Goal: Transaction & Acquisition: Download file/media

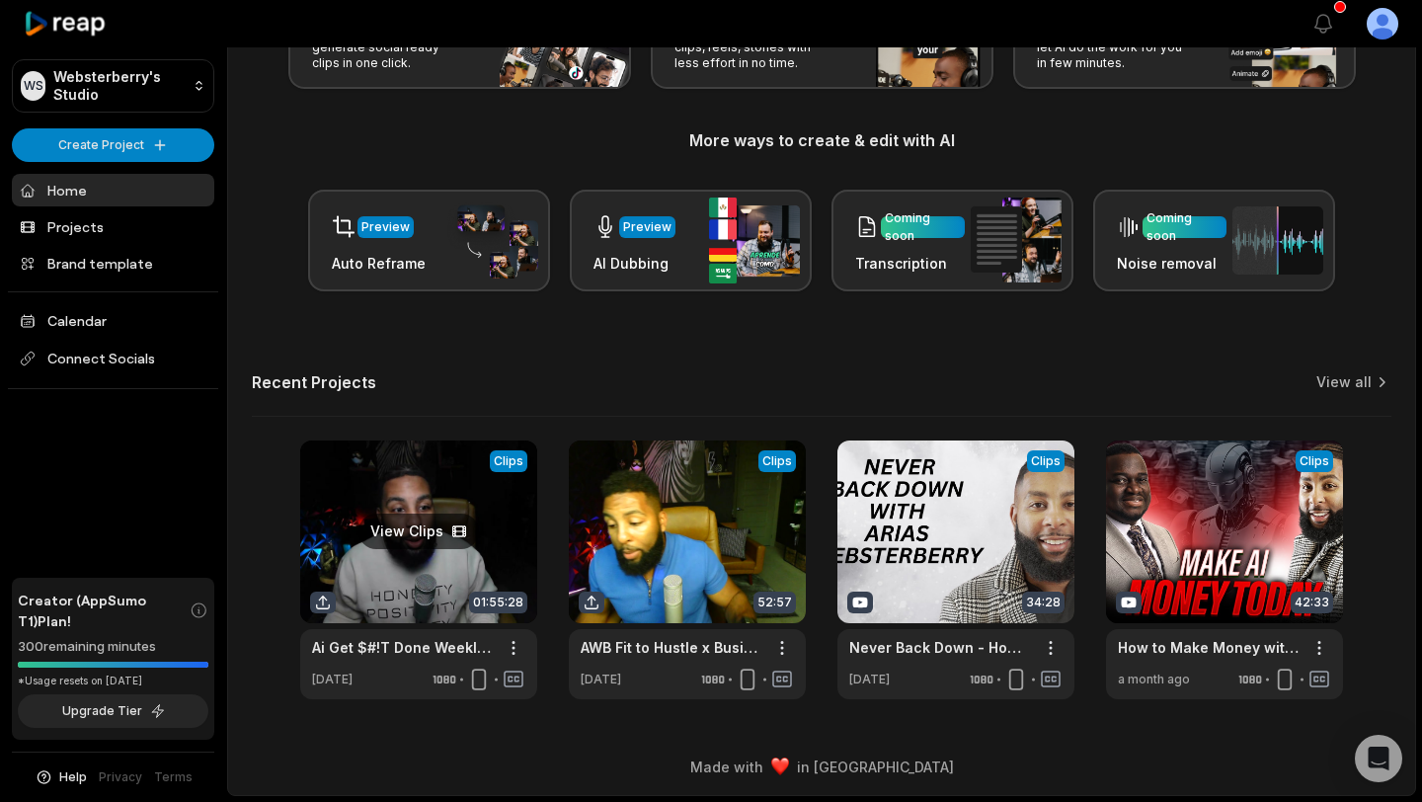
click at [381, 515] on link at bounding box center [418, 570] width 237 height 259
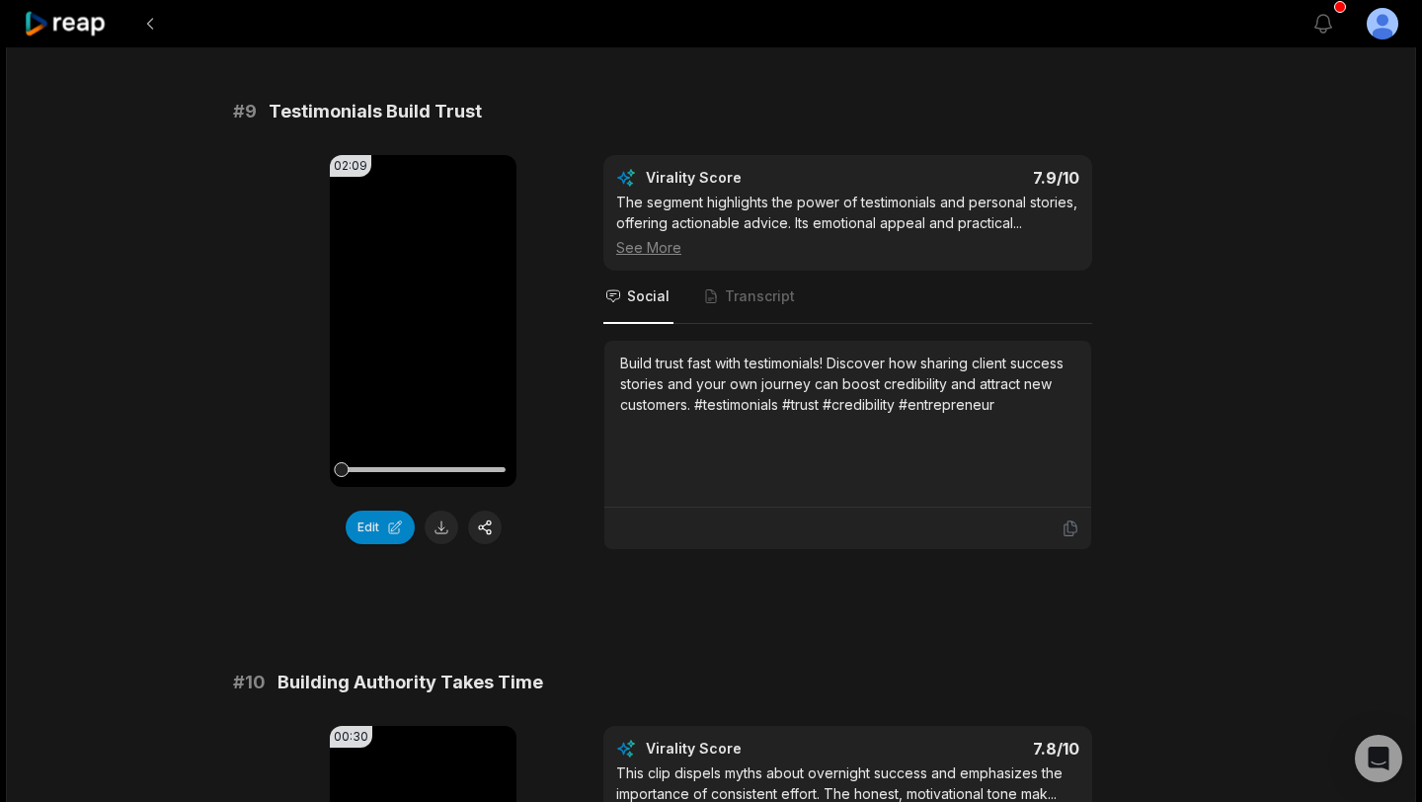
scroll to position [5241, 0]
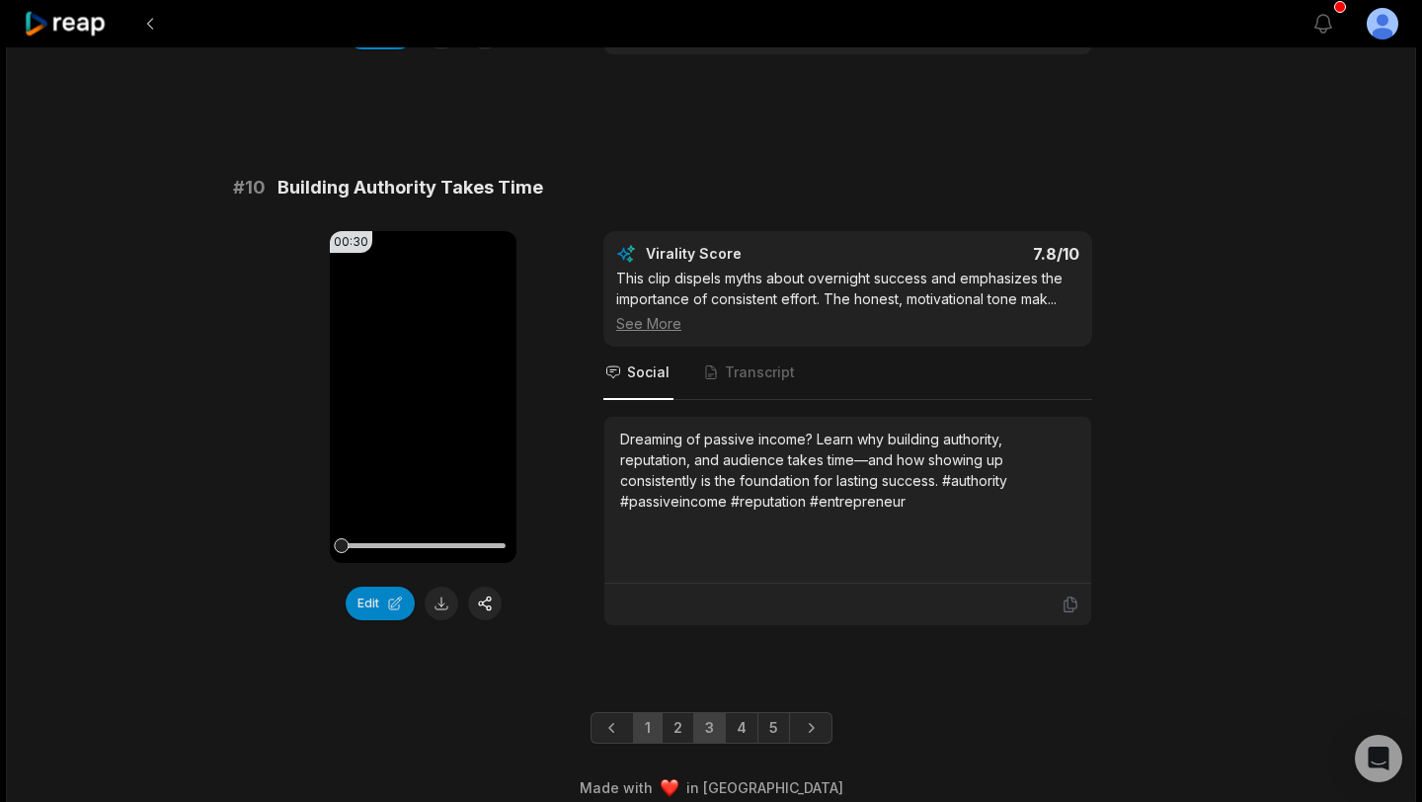
click at [706, 712] on link "3" at bounding box center [709, 728] width 33 height 32
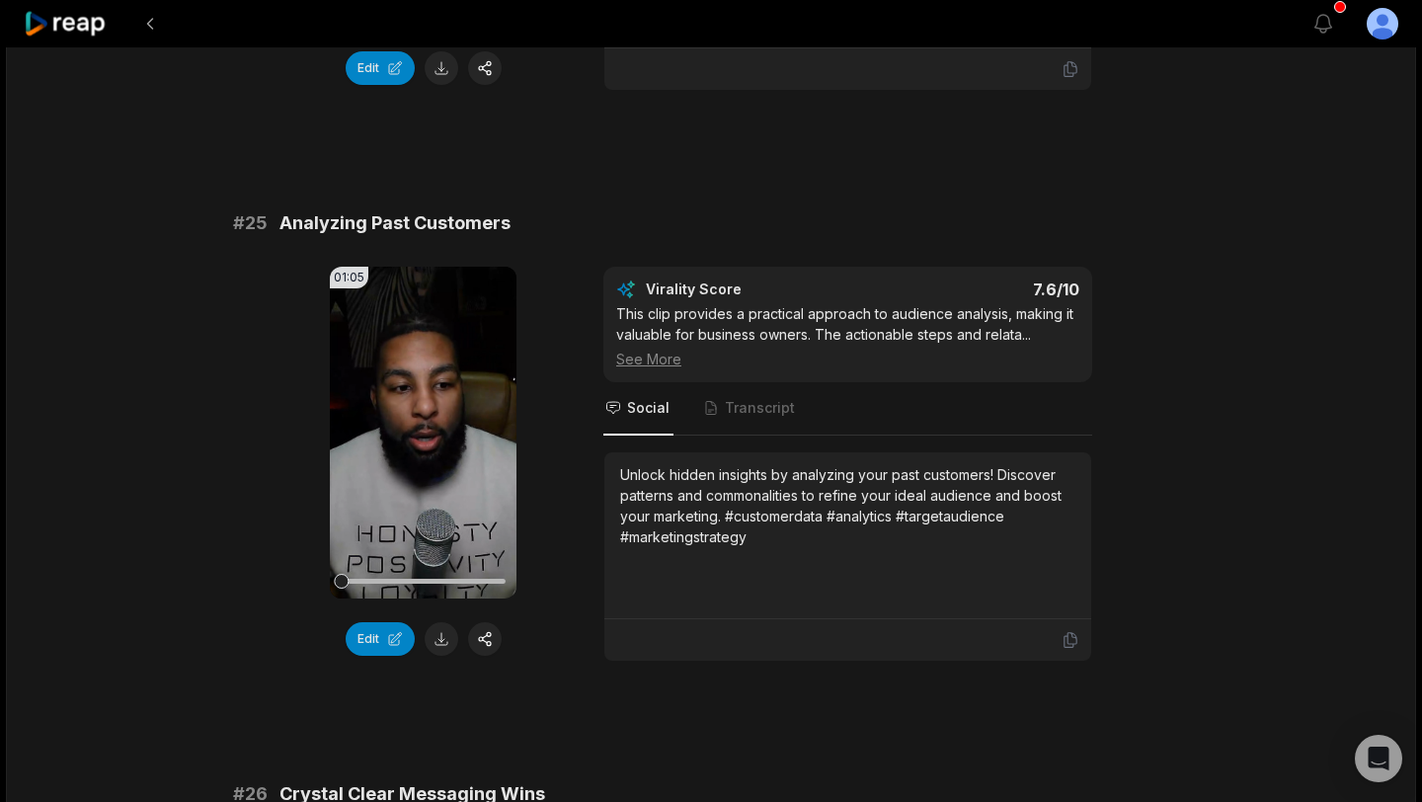
scroll to position [2318, 0]
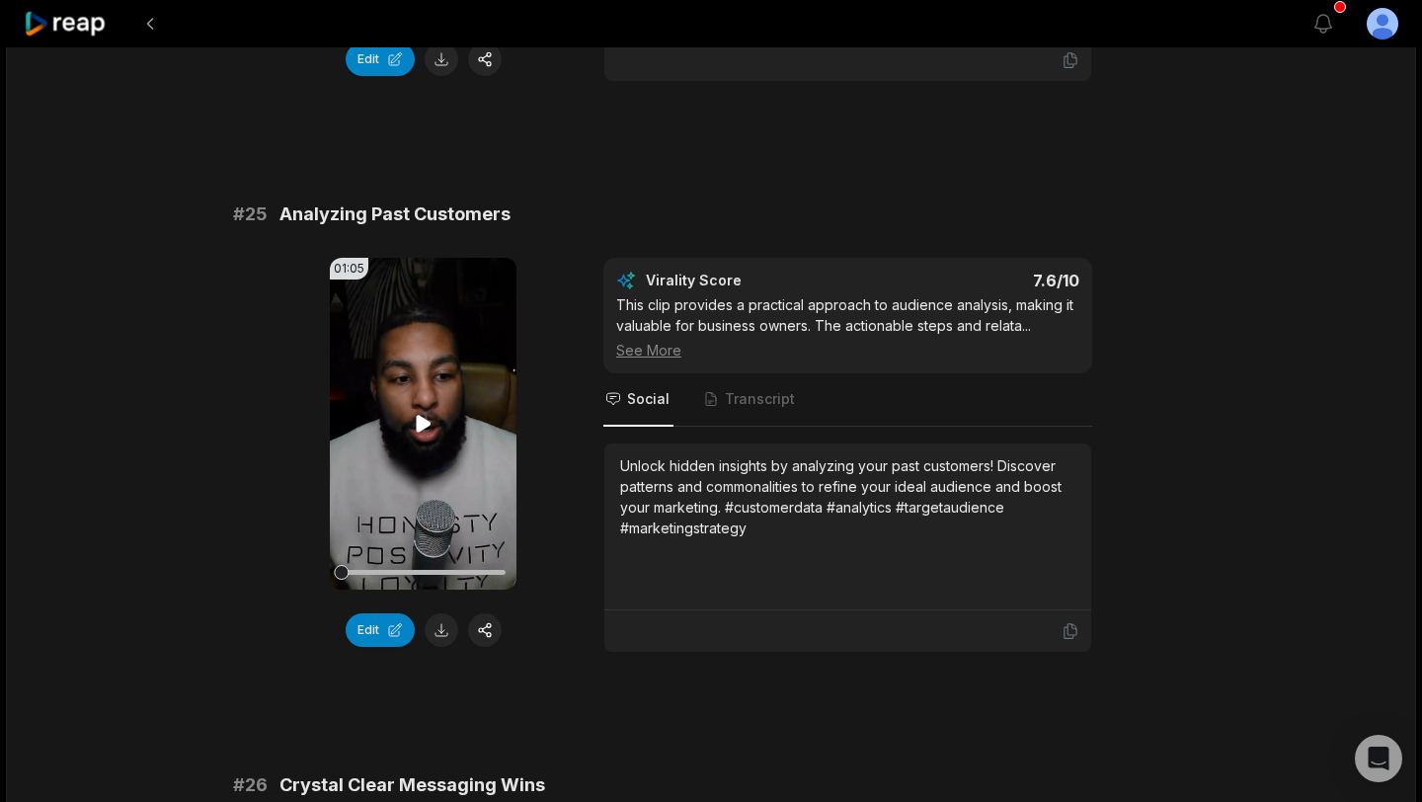
click at [425, 418] on icon at bounding box center [424, 424] width 24 height 24
click at [432, 402] on video "Your browser does not support mp4 format." at bounding box center [423, 424] width 187 height 332
click at [435, 423] on icon at bounding box center [424, 424] width 24 height 24
click at [442, 625] on button at bounding box center [442, 630] width 34 height 34
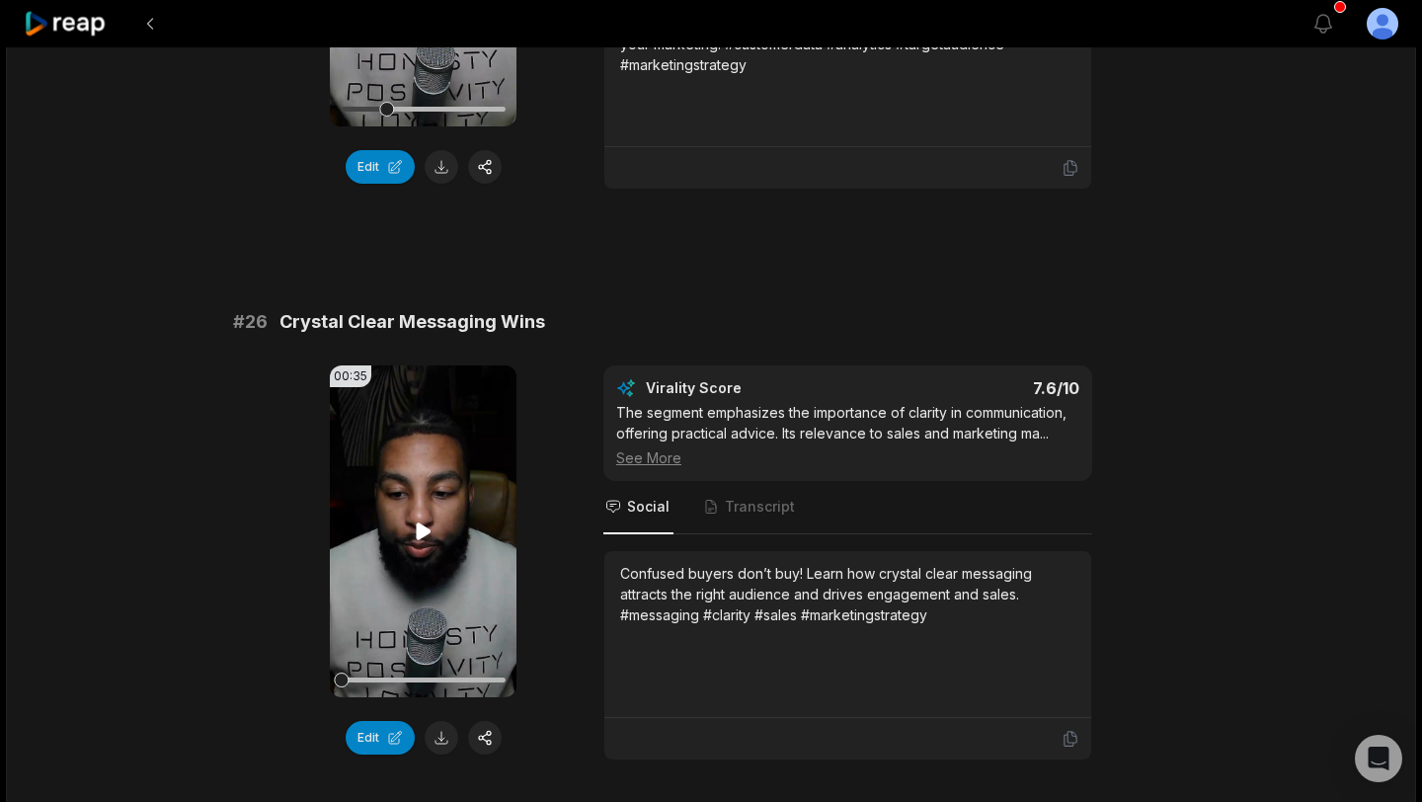
scroll to position [2793, 0]
